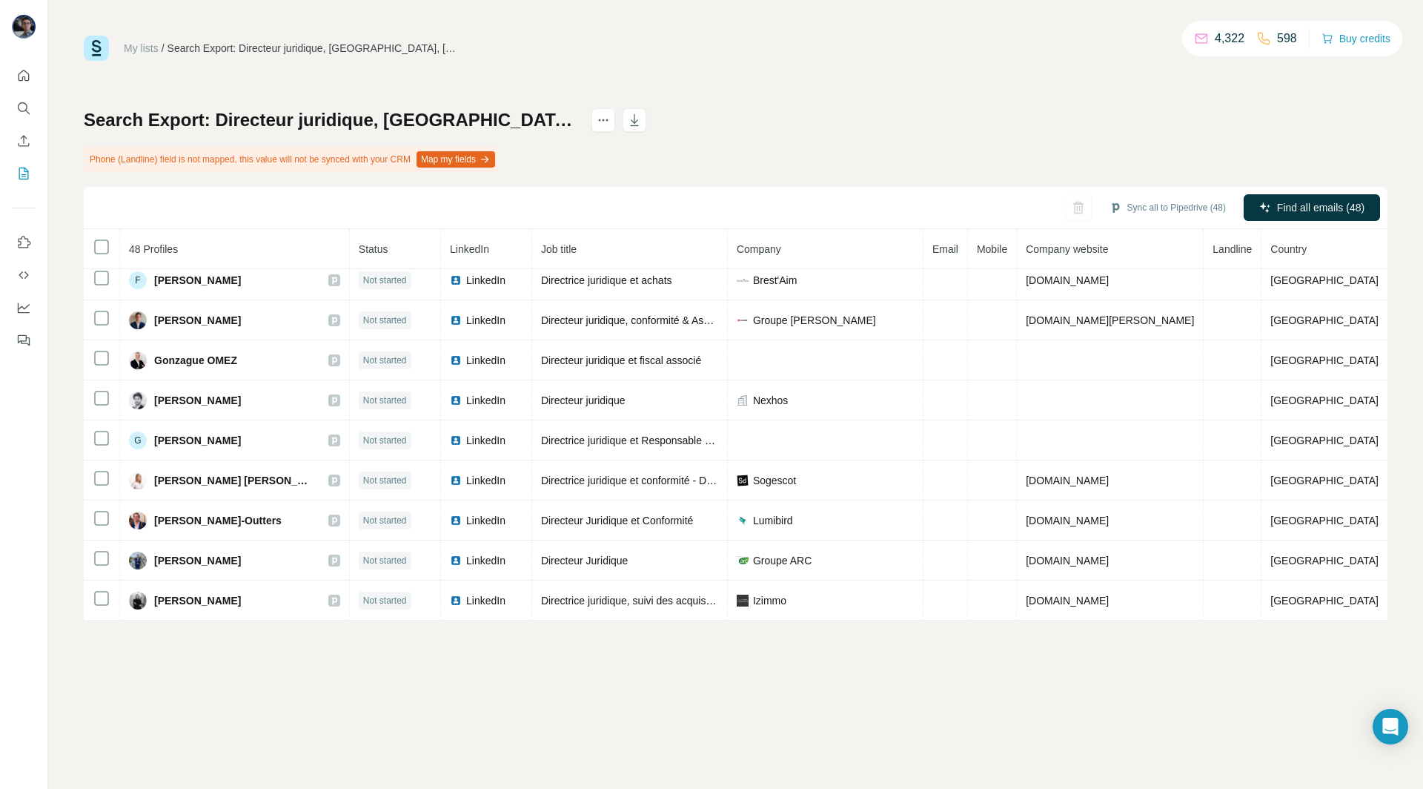
scroll to position [1553, 0]
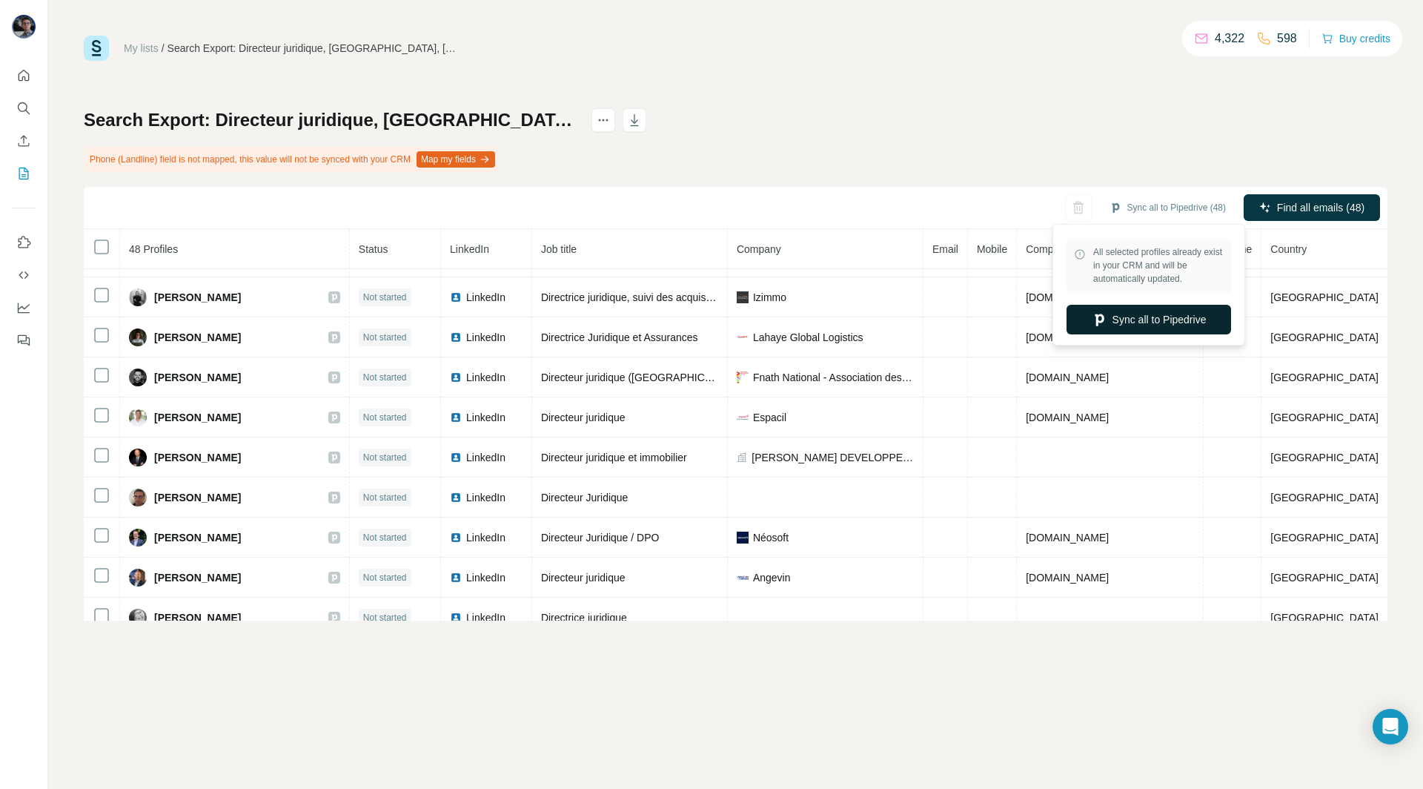
click at [1130, 319] on button "Sync all to Pipedrive" at bounding box center [1149, 320] width 165 height 30
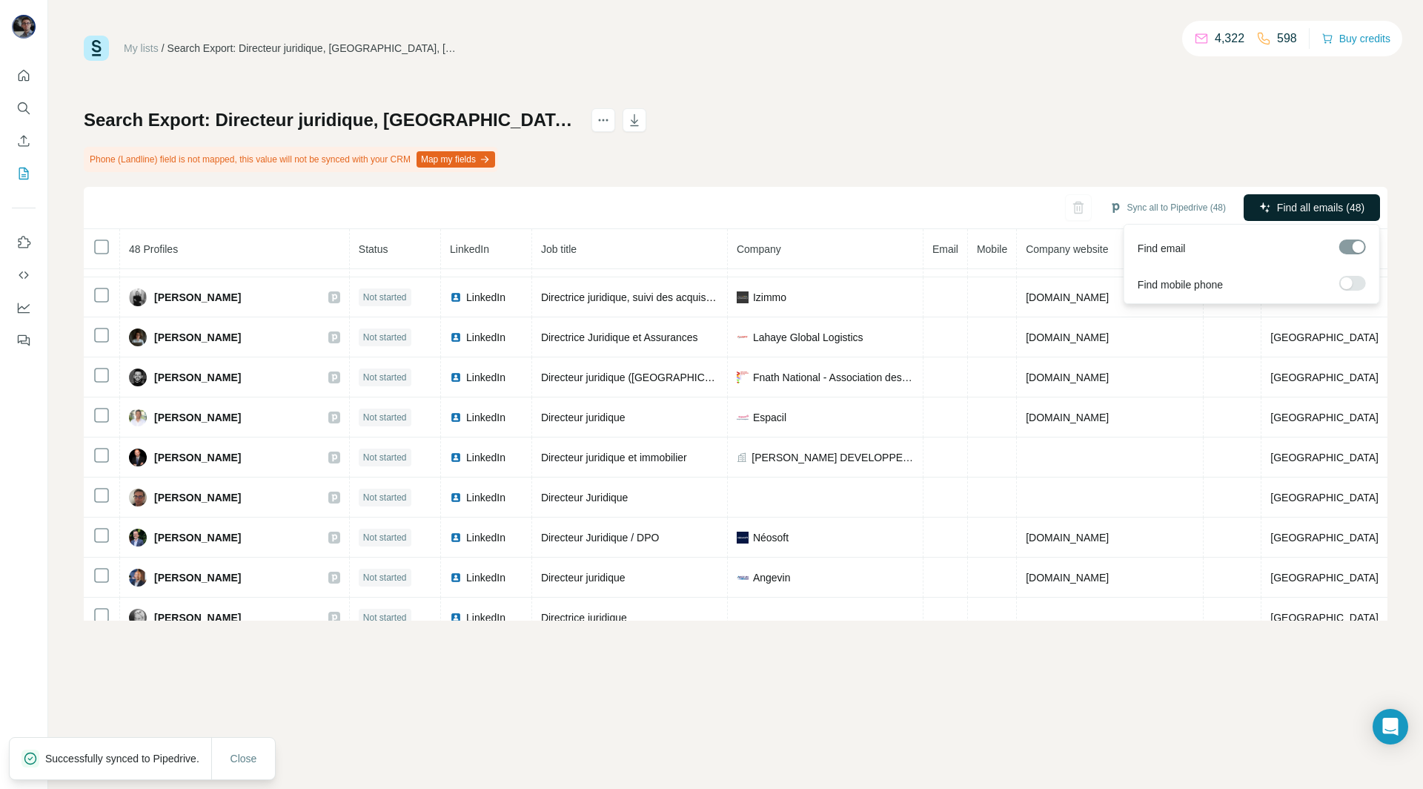
click at [1290, 212] on span "Find all emails (48)" at bounding box center [1320, 207] width 87 height 15
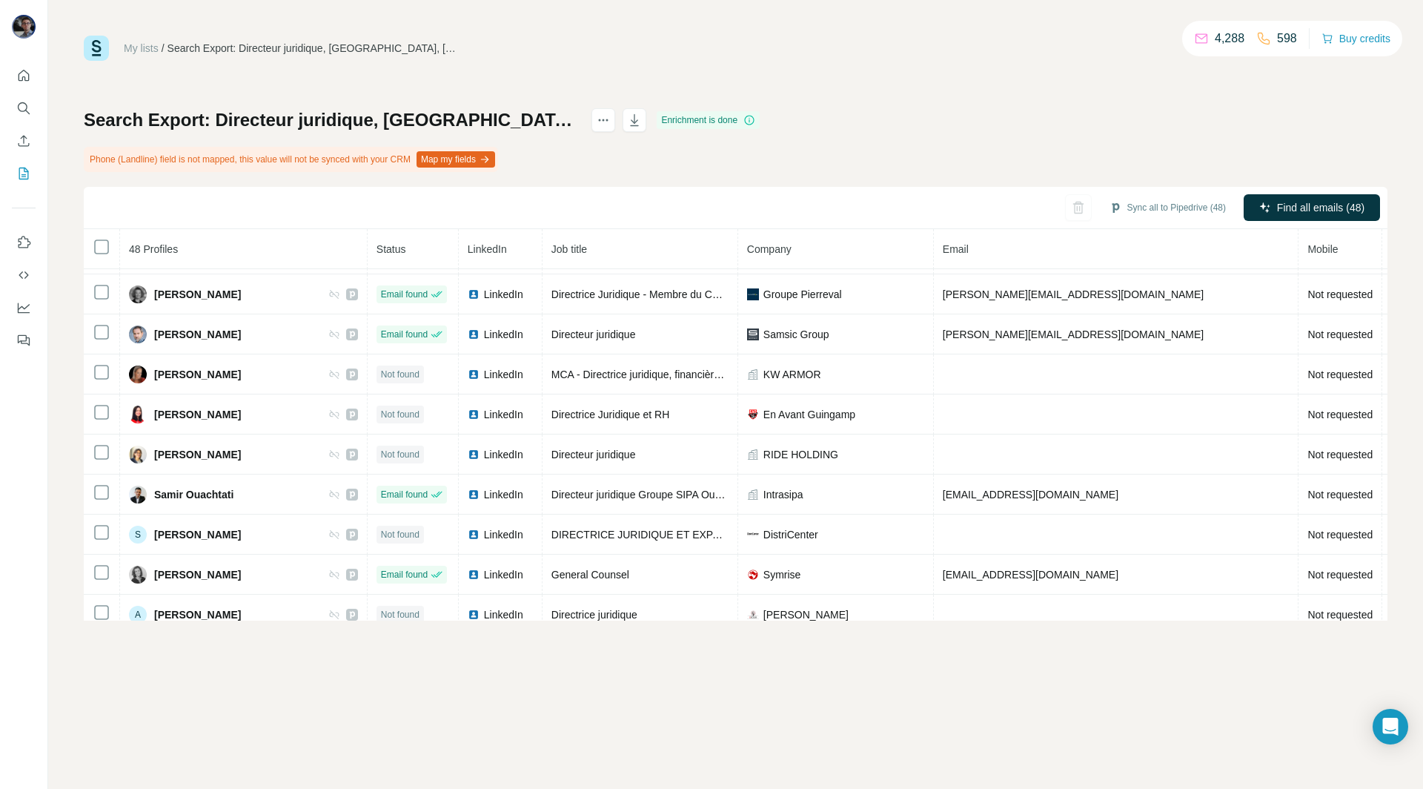
scroll to position [0, 0]
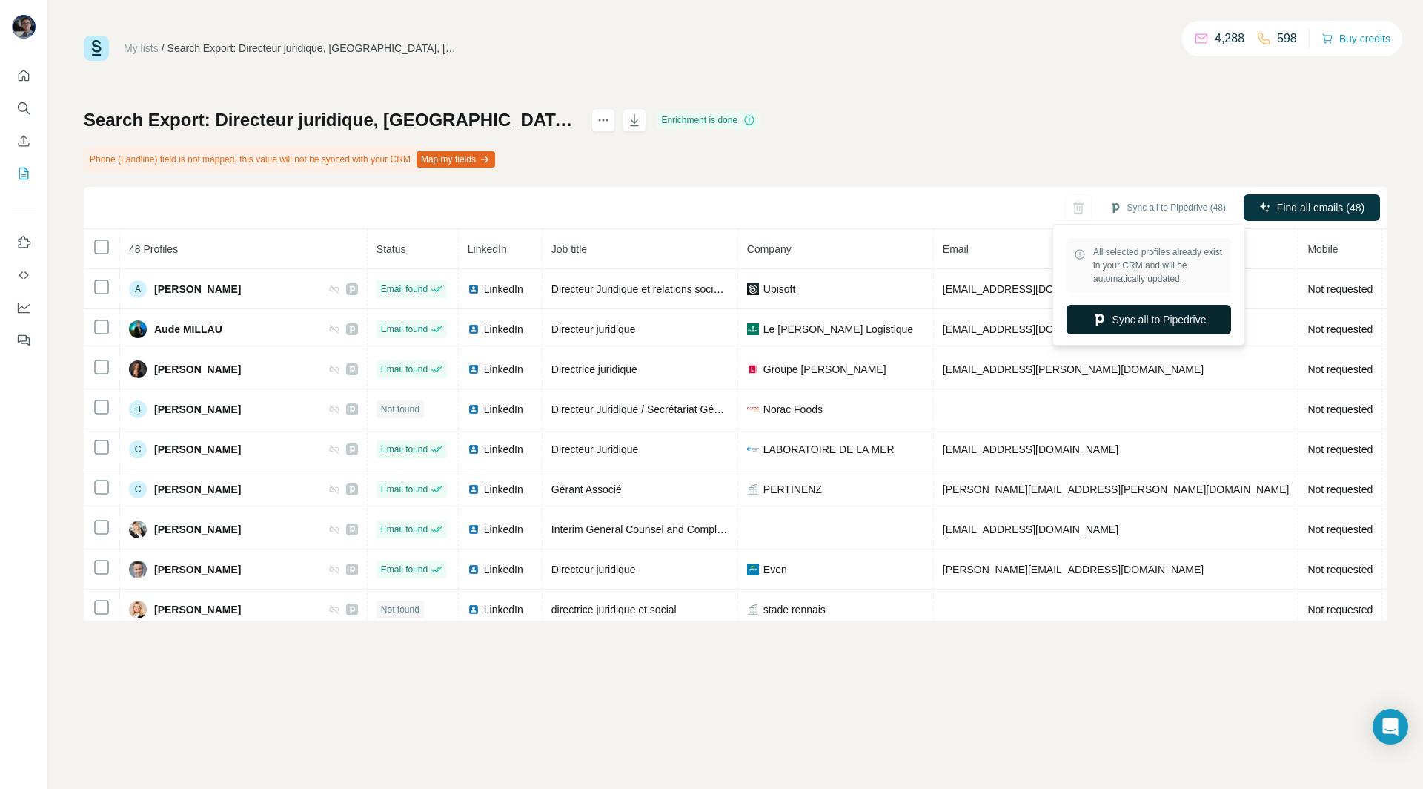
click at [1138, 317] on button "Sync all to Pipedrive" at bounding box center [1149, 320] width 165 height 30
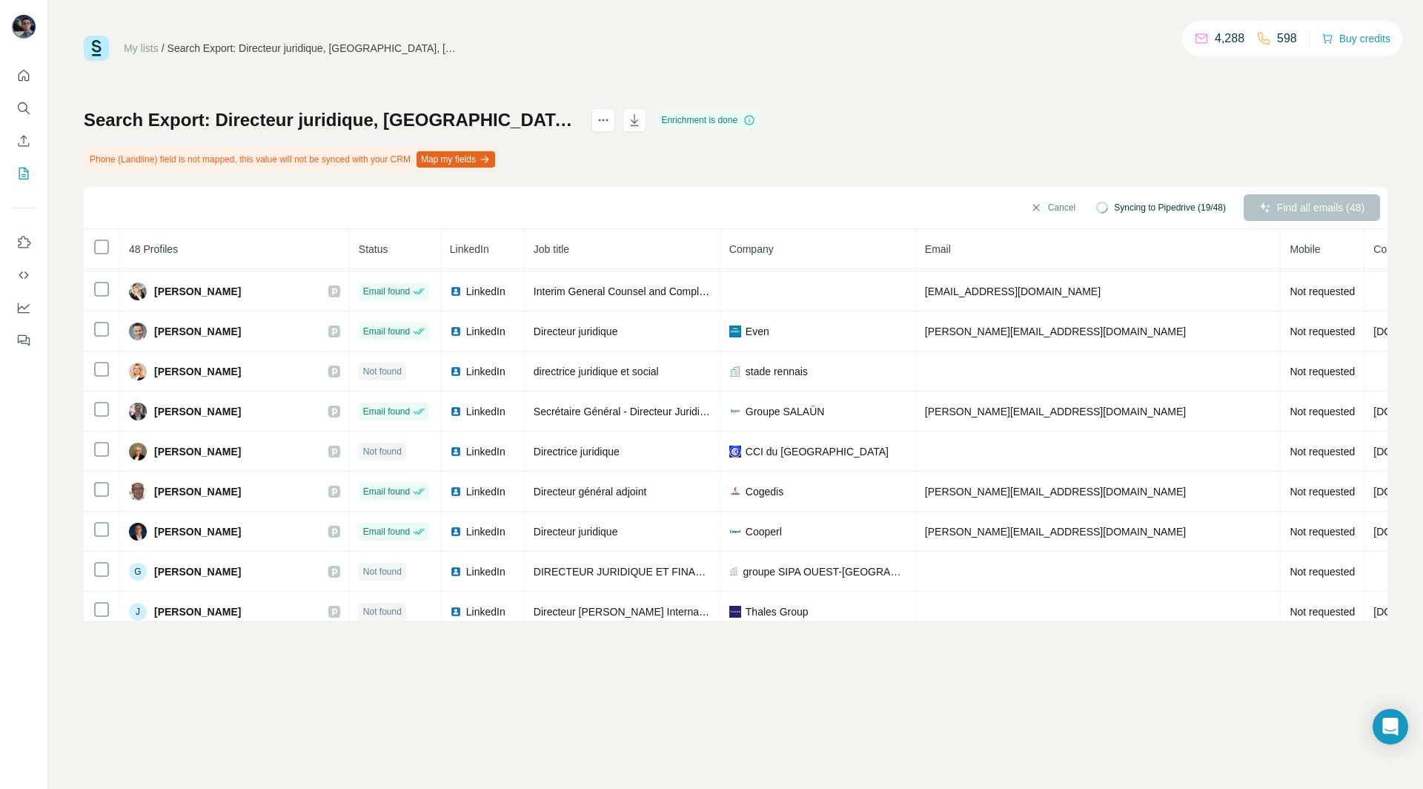
scroll to position [239, 0]
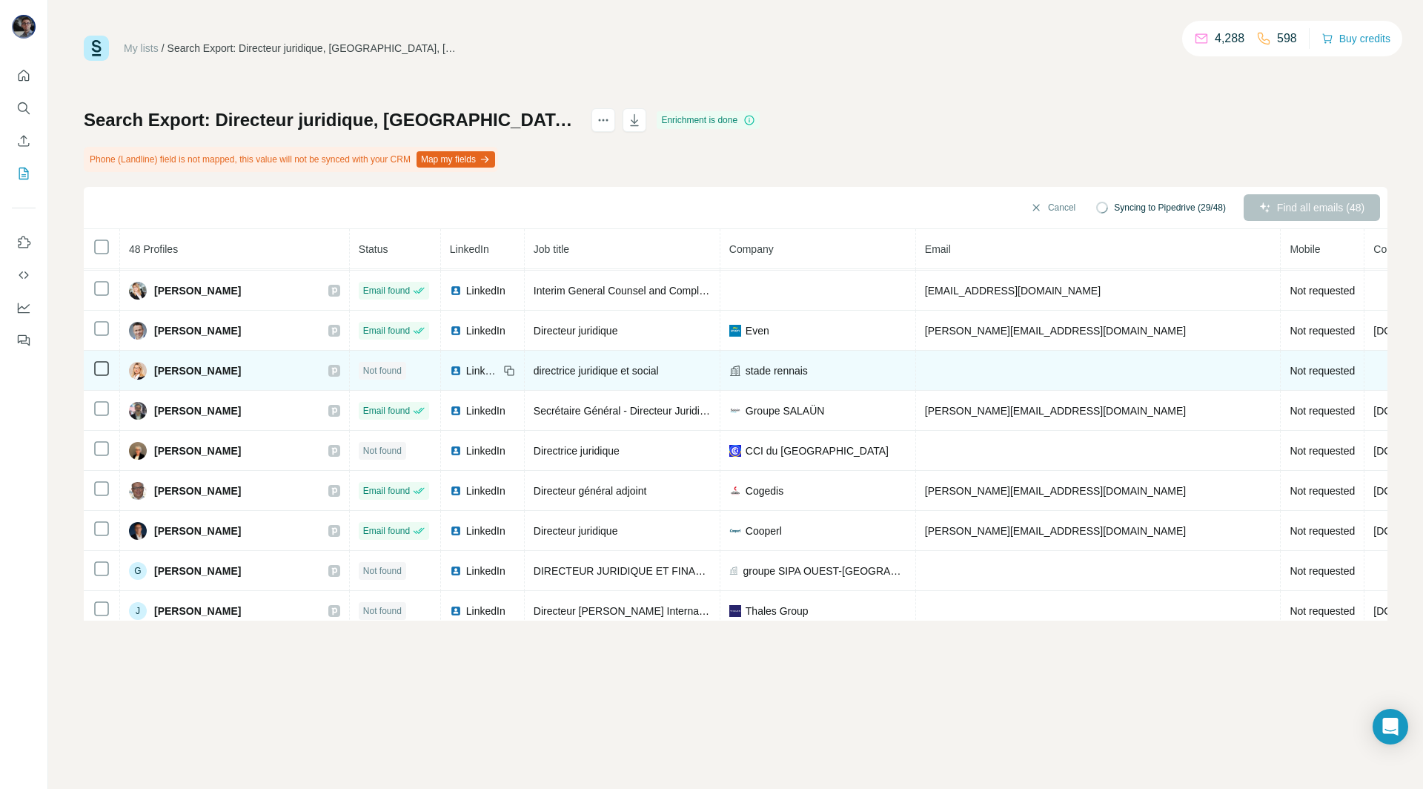
click at [466, 367] on span "LinkedIn" at bounding box center [482, 370] width 33 height 15
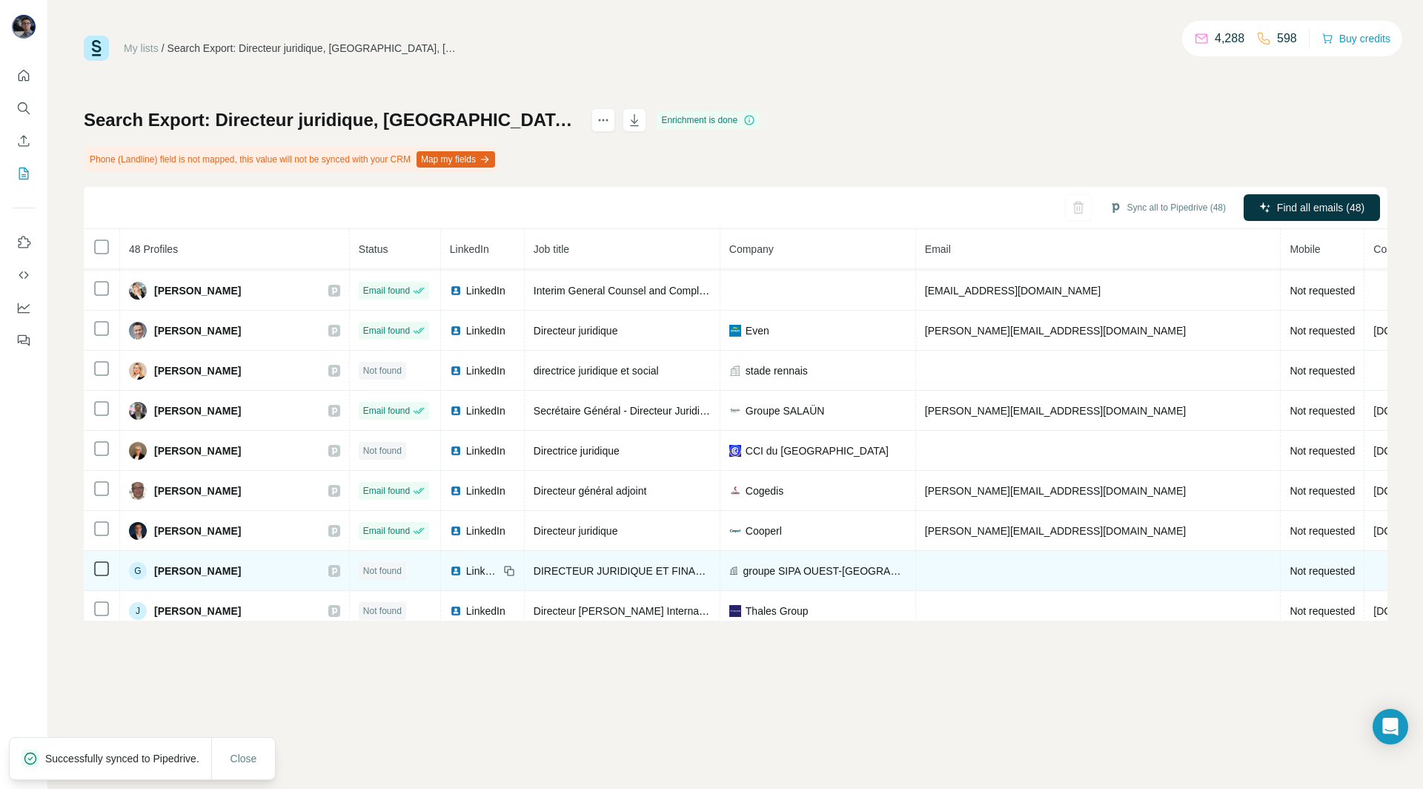
click at [466, 563] on span "LinkedIn" at bounding box center [482, 570] width 33 height 15
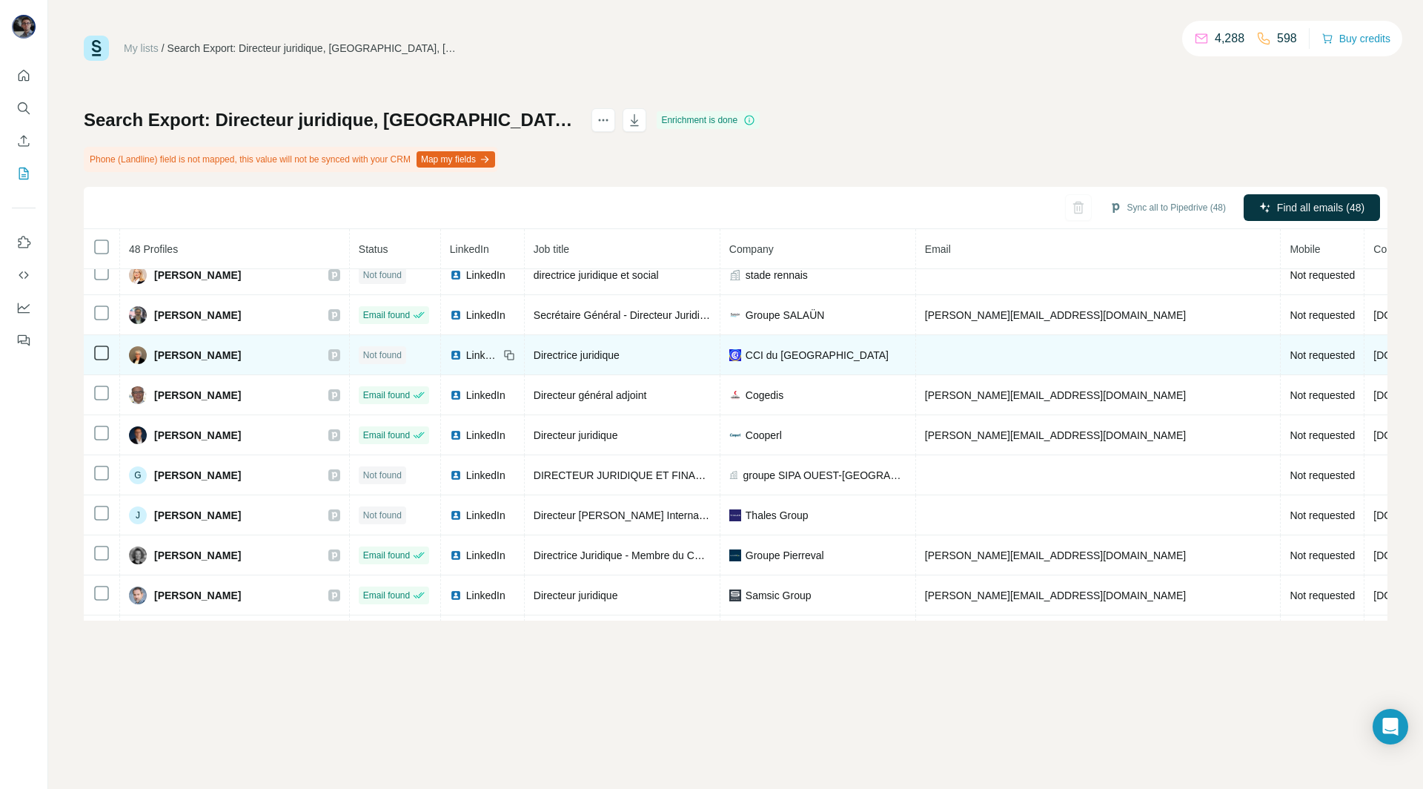
scroll to position [338, 0]
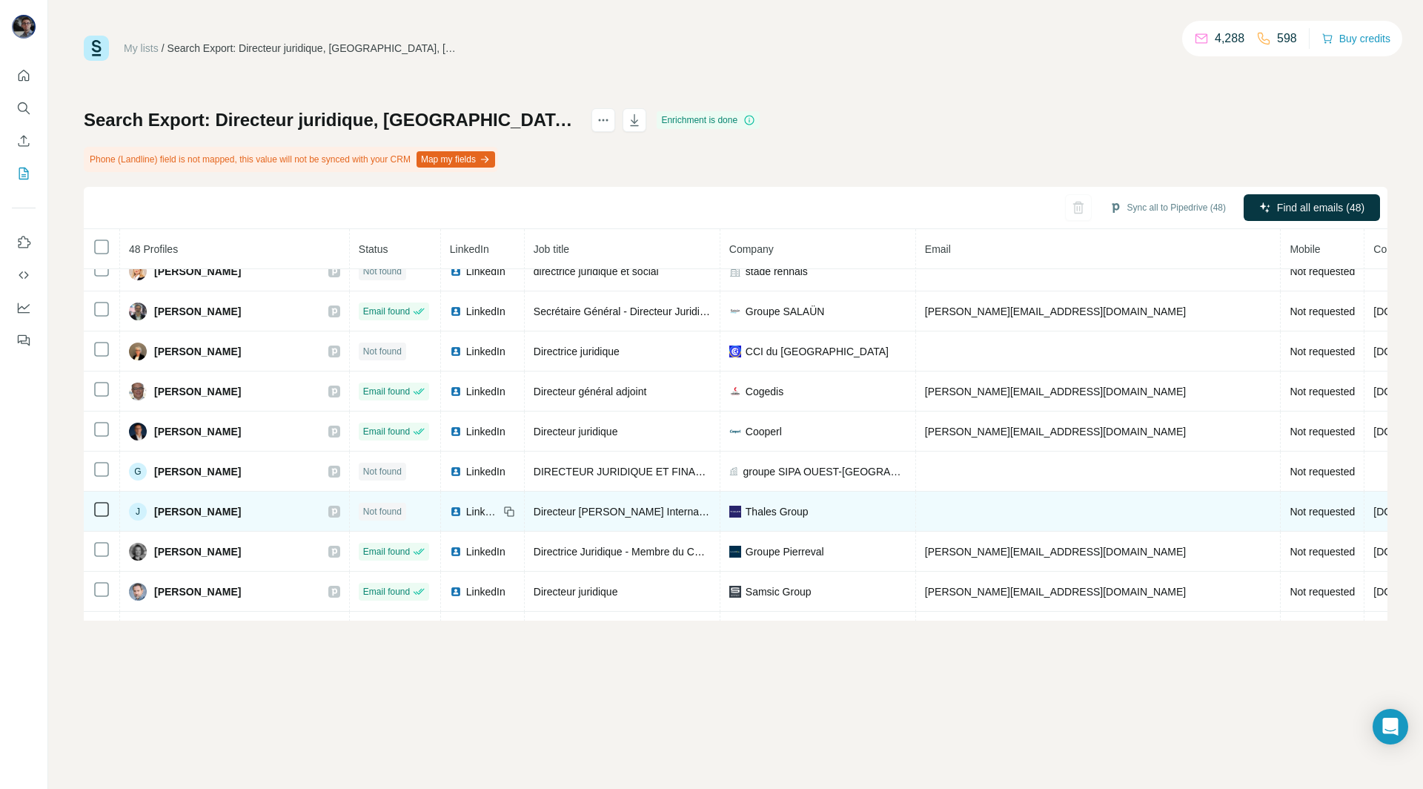
click at [466, 504] on span "LinkedIn" at bounding box center [482, 511] width 33 height 15
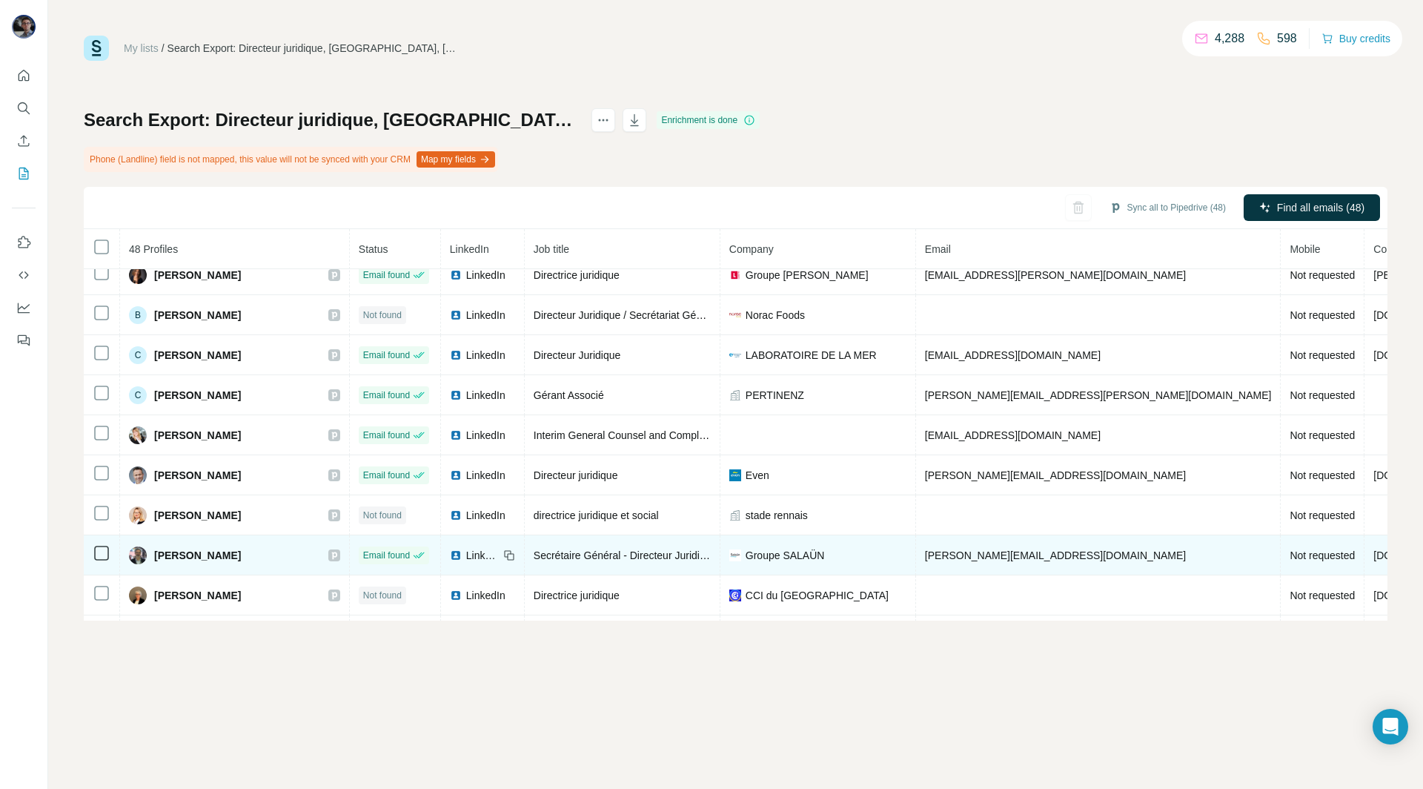
scroll to position [0, 0]
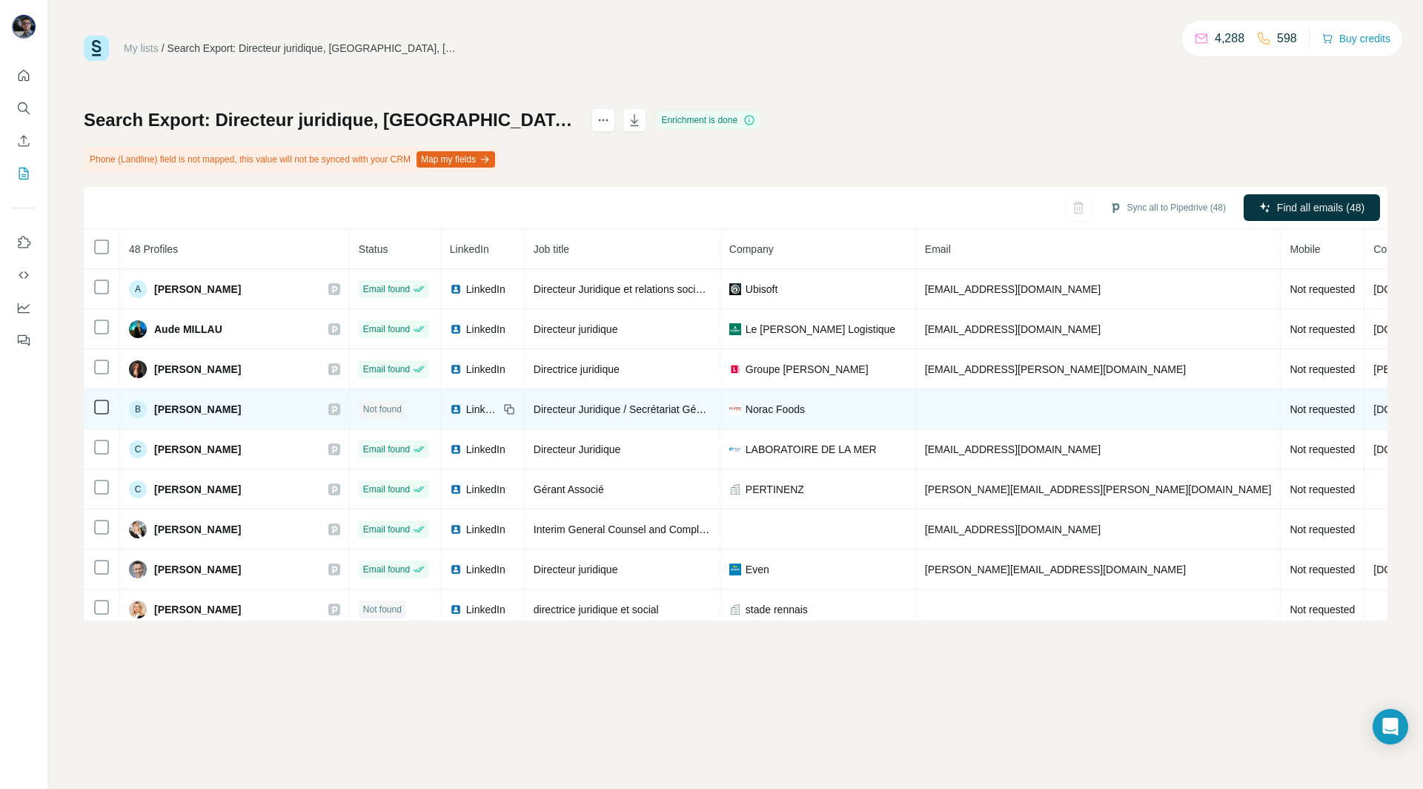
click at [466, 405] on span "LinkedIn" at bounding box center [482, 409] width 33 height 15
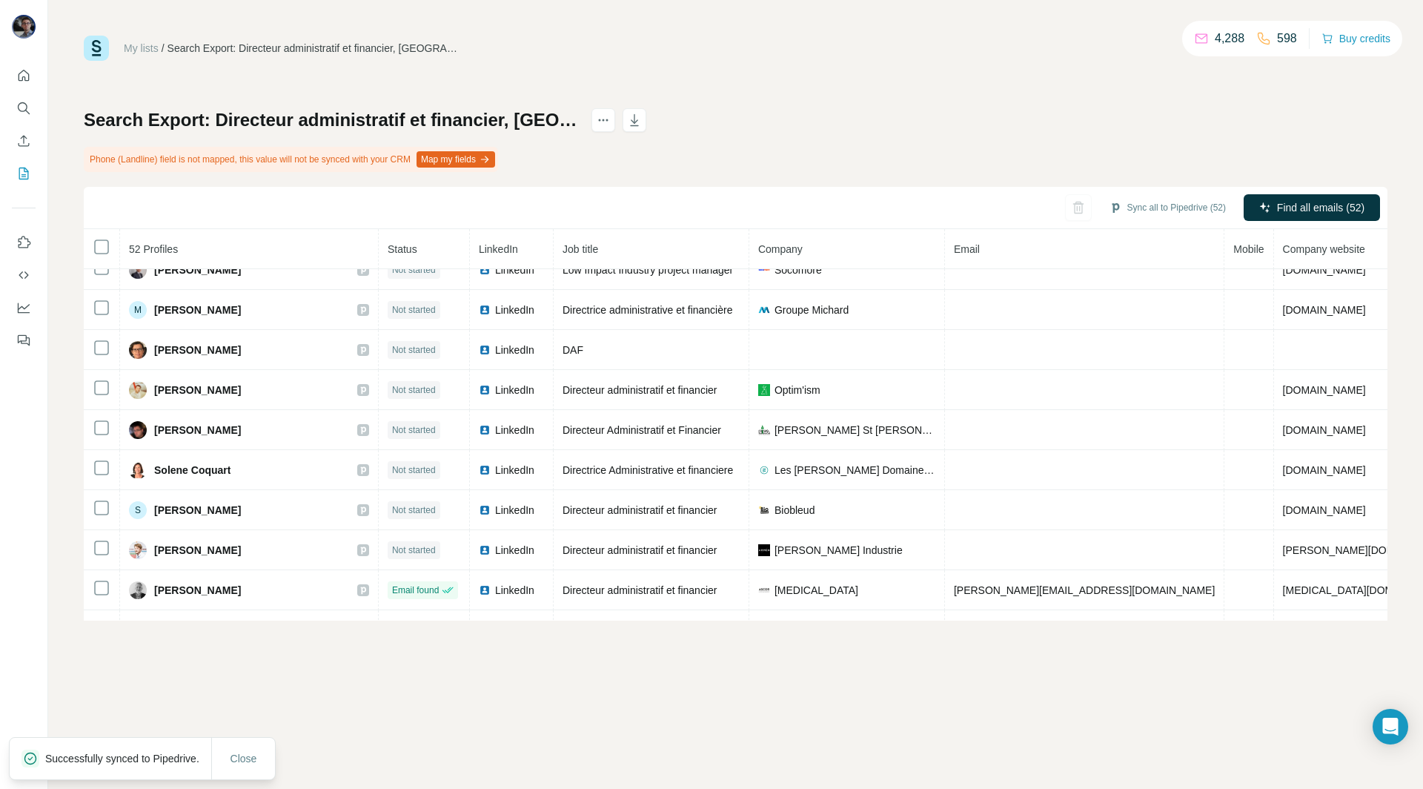
scroll to position [1031, 0]
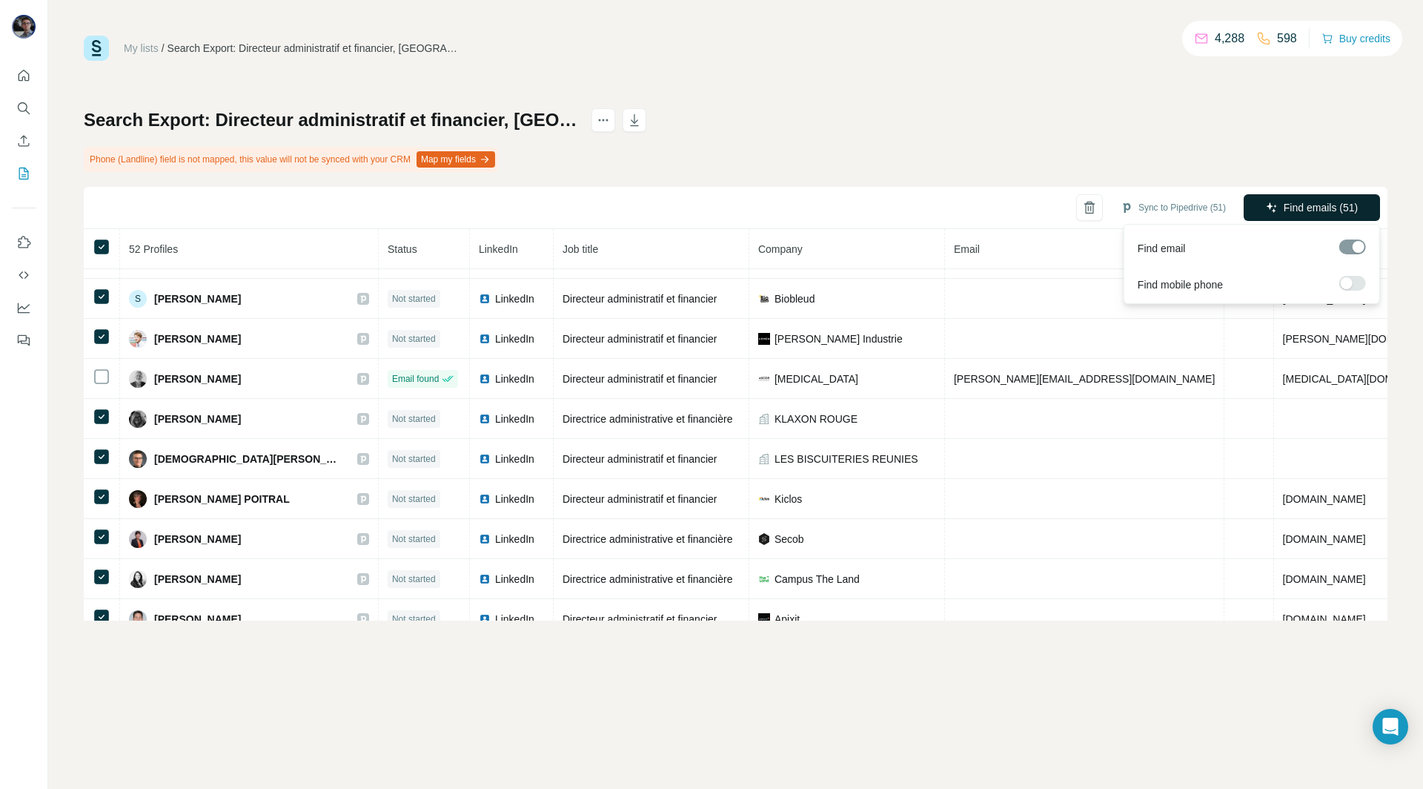
click at [1328, 208] on span "Find emails (51)" at bounding box center [1321, 207] width 74 height 15
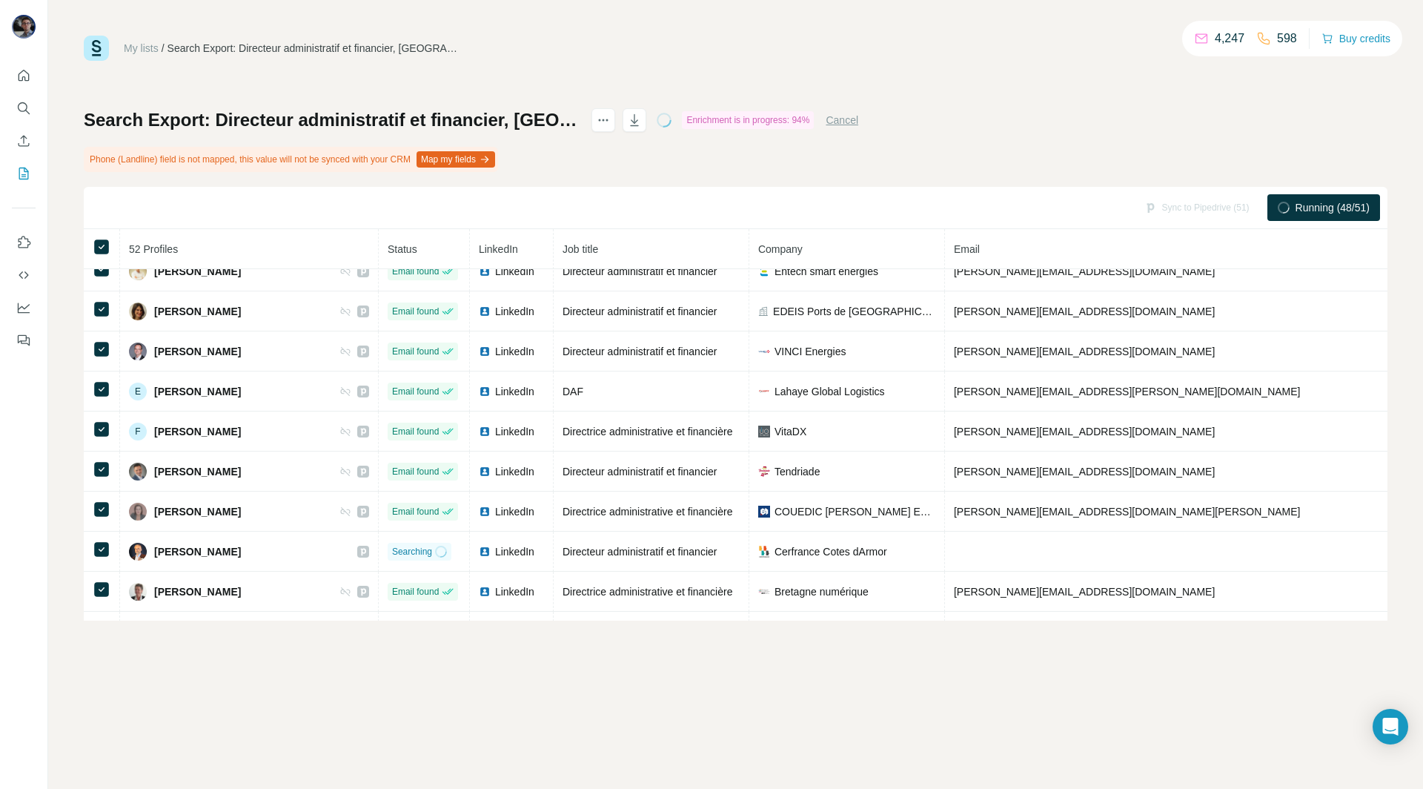
scroll to position [0, 0]
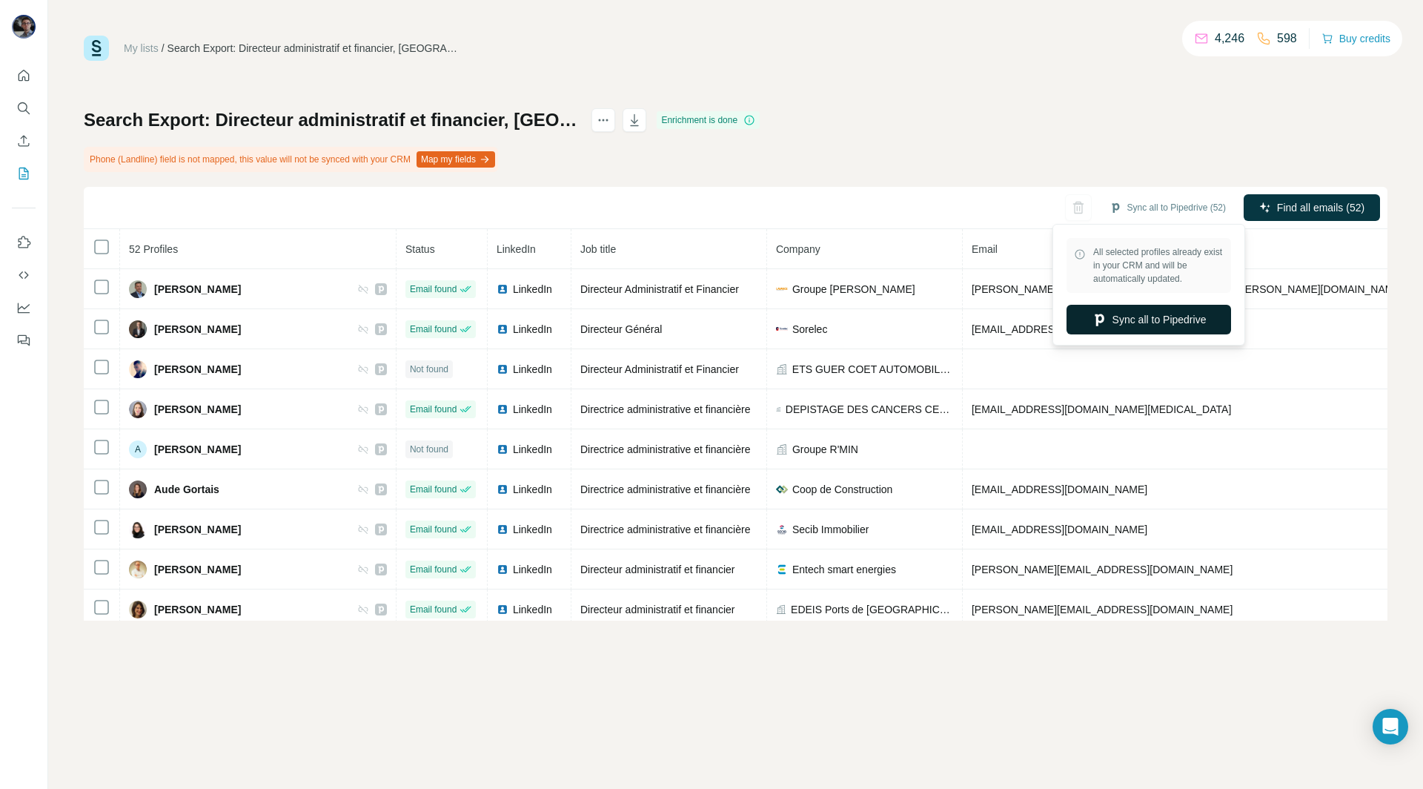
click at [1147, 314] on button "Sync all to Pipedrive" at bounding box center [1149, 320] width 165 height 30
